Goal: Task Accomplishment & Management: Use online tool/utility

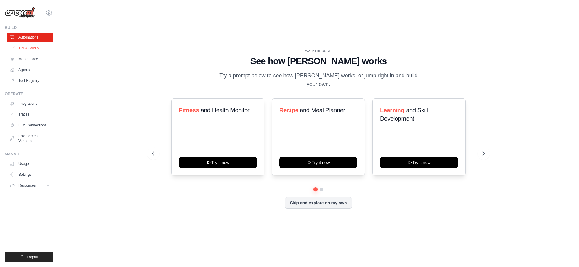
click at [31, 47] on link "Crew Studio" at bounding box center [31, 48] width 46 height 10
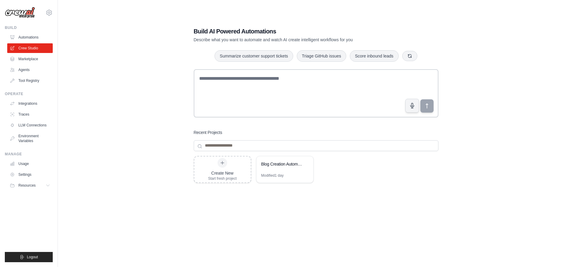
drag, startPoint x: 423, startPoint y: 193, endPoint x: 345, endPoint y: 174, distance: 80.4
click at [423, 192] on div "Create New Start fresh project Blog Creation Automation Modified 1 day" at bounding box center [316, 204] width 245 height 96
click at [310, 165] on div "Blog Creation Automation" at bounding box center [285, 164] width 57 height 17
click at [30, 175] on link "Settings" at bounding box center [31, 175] width 46 height 10
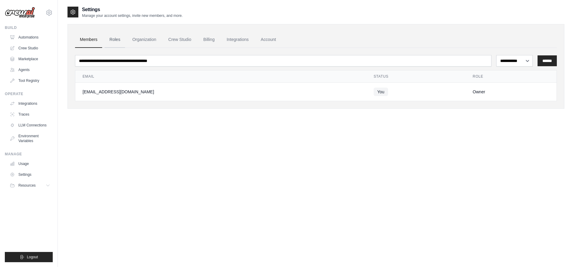
click at [118, 41] on link "Roles" at bounding box center [115, 40] width 20 height 16
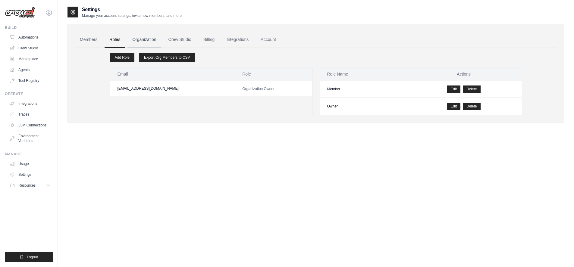
click at [148, 39] on link "Organization" at bounding box center [144, 40] width 33 height 16
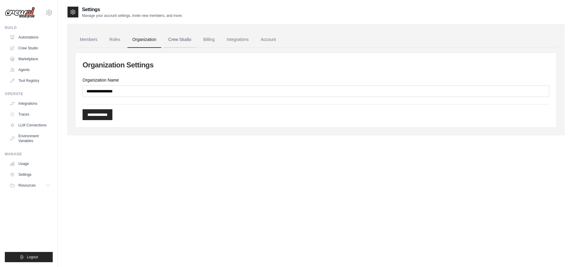
click at [168, 40] on link "Crew Studio" at bounding box center [180, 40] width 33 height 16
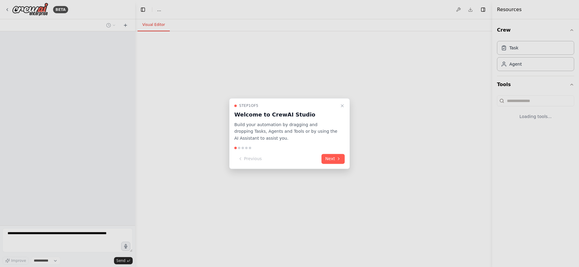
select select "****"
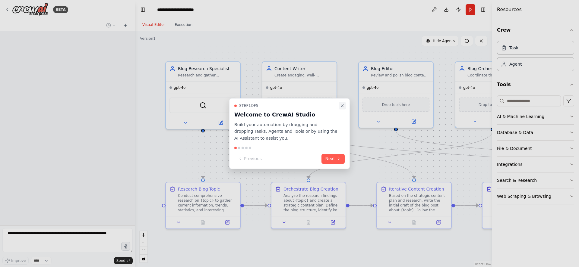
click at [343, 105] on icon "Close walkthrough" at bounding box center [342, 106] width 2 height 2
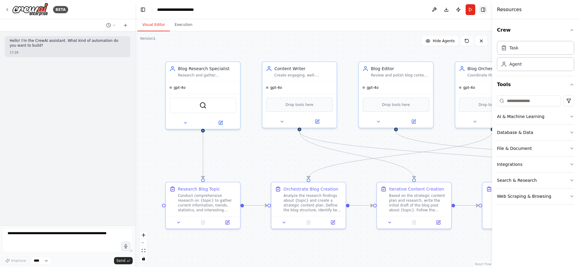
click at [483, 10] on button "Toggle Right Sidebar" at bounding box center [483, 9] width 8 height 8
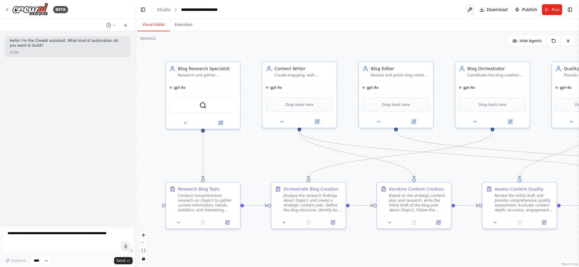
click at [472, 7] on button at bounding box center [470, 9] width 10 height 11
click at [572, 9] on button "Toggle Right Sidebar" at bounding box center [570, 9] width 8 height 8
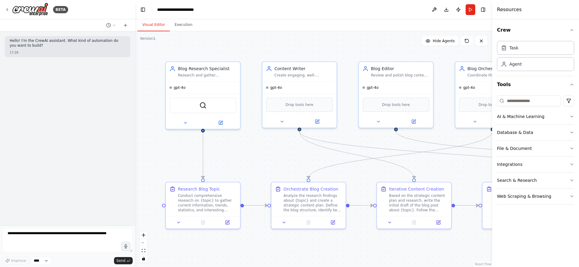
click at [393, 8] on header "**********" at bounding box center [313, 9] width 357 height 19
click at [482, 9] on button "Toggle Right Sidebar" at bounding box center [483, 9] width 8 height 8
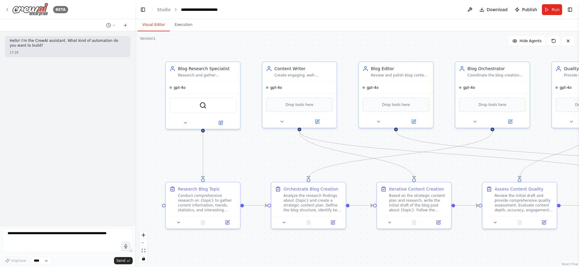
click at [8, 8] on icon at bounding box center [7, 9] width 5 height 5
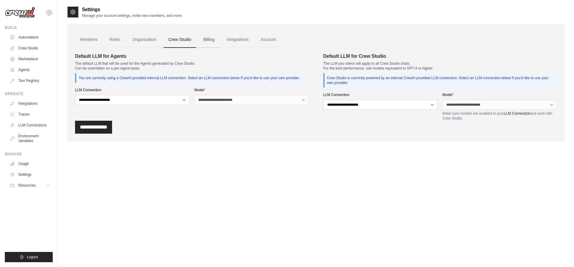
click at [209, 39] on link "Billing" at bounding box center [209, 40] width 21 height 16
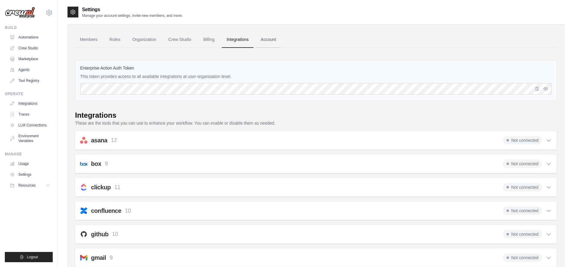
click at [263, 38] on link "Account" at bounding box center [268, 40] width 25 height 16
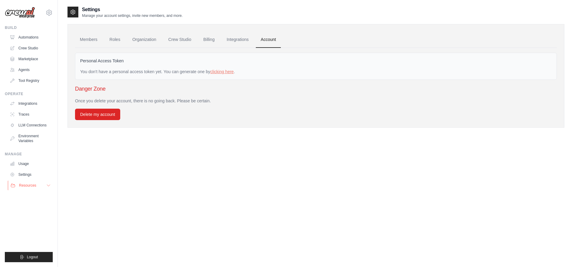
click at [51, 183] on icon at bounding box center [48, 185] width 5 height 5
click at [34, 163] on link "Usage" at bounding box center [31, 164] width 46 height 10
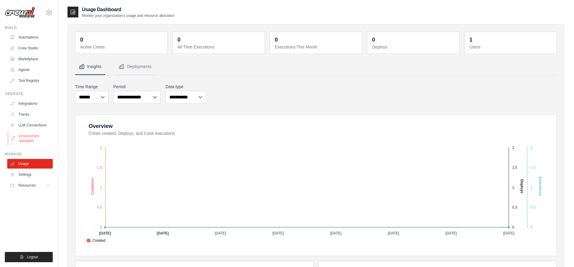
click at [33, 141] on link "Environment Variables" at bounding box center [31, 138] width 46 height 14
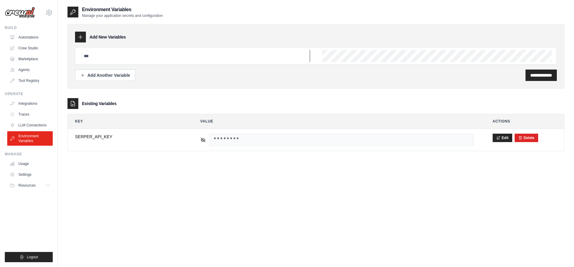
type input "**********"
click at [32, 124] on link "LLM Connections" at bounding box center [31, 126] width 46 height 10
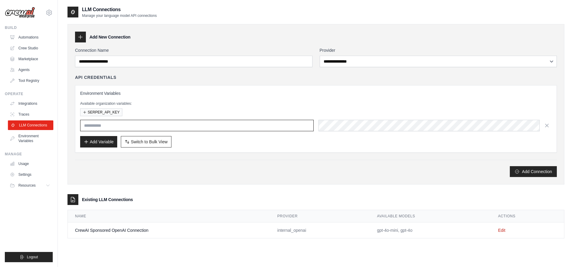
type input "**********"
click at [23, 111] on link "Traces" at bounding box center [31, 115] width 46 height 10
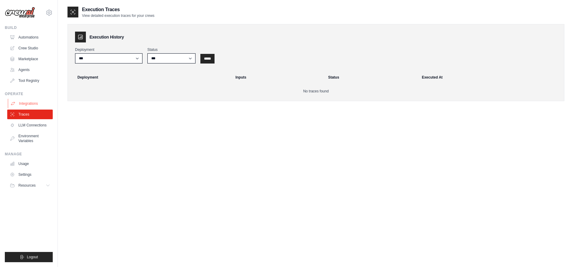
click at [34, 105] on link "Integrations" at bounding box center [31, 104] width 46 height 10
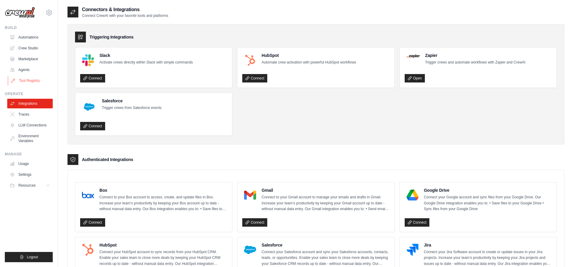
click at [30, 80] on link "Tool Registry" at bounding box center [31, 81] width 46 height 10
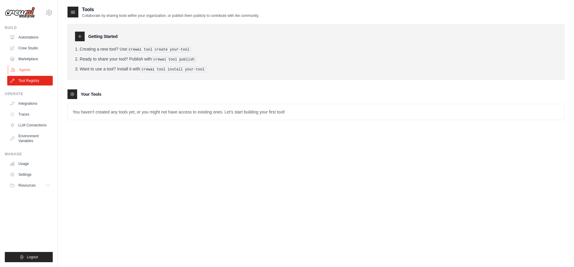
click at [28, 68] on link "Agents" at bounding box center [31, 70] width 46 height 10
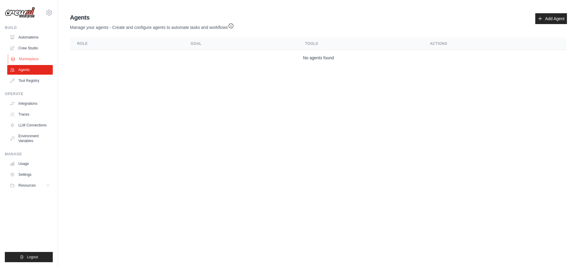
click at [29, 58] on link "Marketplace" at bounding box center [31, 59] width 46 height 10
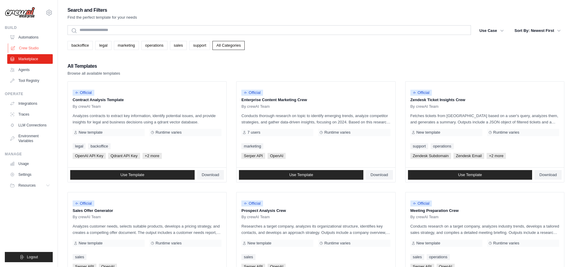
click at [21, 47] on link "Crew Studio" at bounding box center [31, 48] width 46 height 10
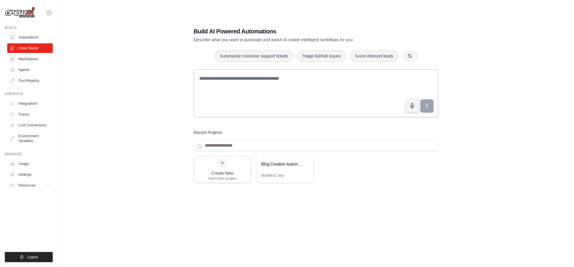
click at [49, 12] on icon at bounding box center [49, 13] width 2 height 2
click at [46, 38] on link "Settings" at bounding box center [49, 40] width 53 height 11
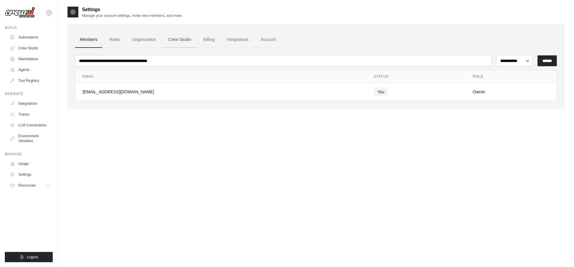
click at [179, 39] on link "Crew Studio" at bounding box center [180, 40] width 33 height 16
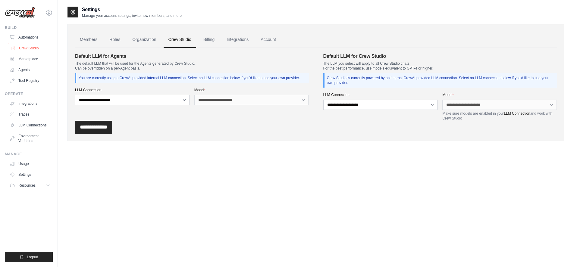
click at [31, 50] on link "Crew Studio" at bounding box center [31, 48] width 46 height 10
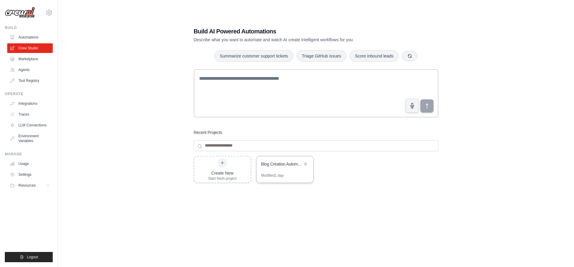
click at [302, 175] on div "Modified 1 day" at bounding box center [285, 178] width 57 height 10
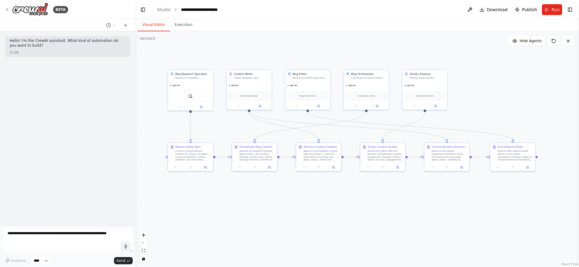
drag, startPoint x: 413, startPoint y: 208, endPoint x: 390, endPoint y: 187, distance: 31.4
click at [390, 187] on div ".deletable-edge-delete-btn { width: 20px; height: 20px; border: 0px solid #ffff…" at bounding box center [357, 149] width 444 height 236
click at [537, 42] on span "Hide Agents" at bounding box center [530, 41] width 22 height 5
click at [537, 42] on span "Show Agents" at bounding box center [530, 41] width 24 height 5
